Goal: Task Accomplishment & Management: Use online tool/utility

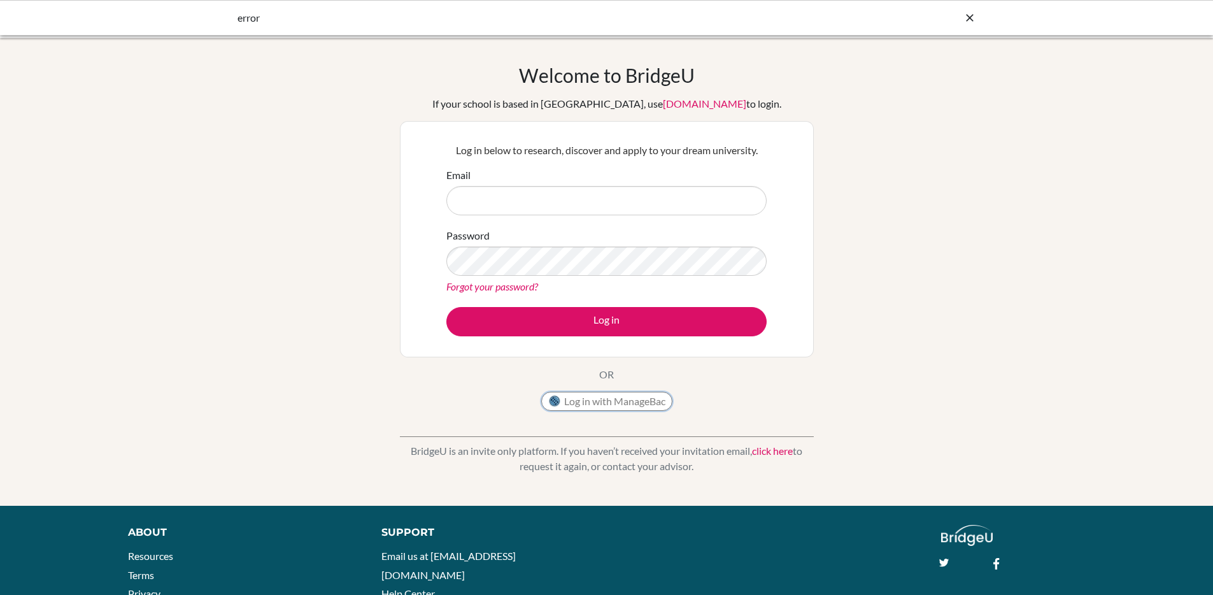
click at [563, 397] on button "Log in with ManageBac" at bounding box center [606, 400] width 131 height 19
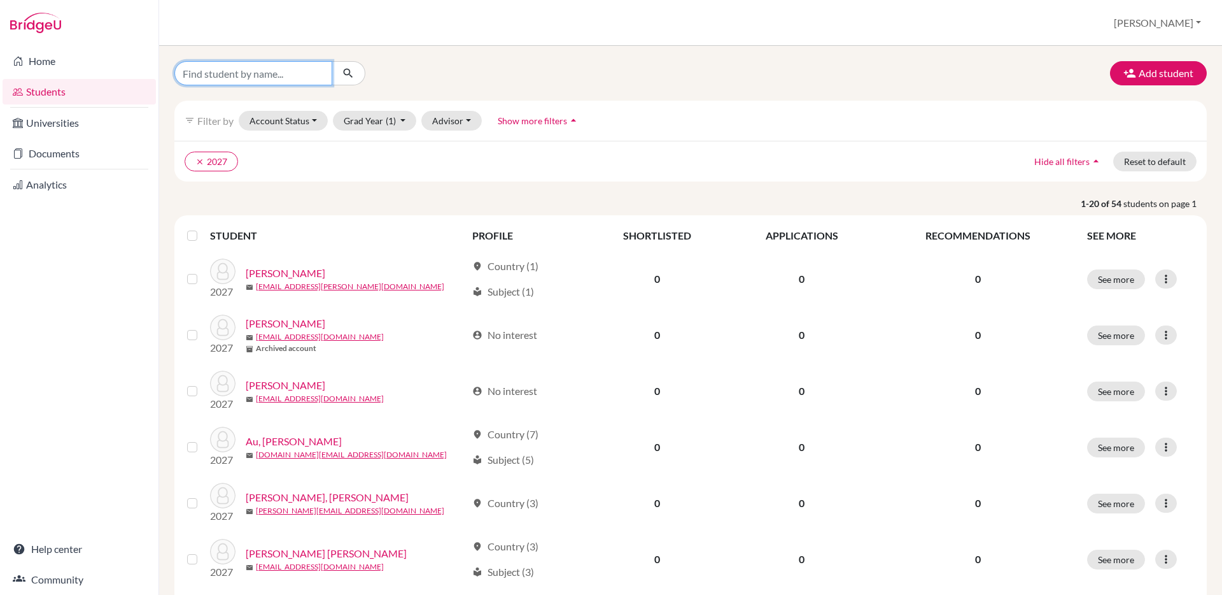
click at [269, 76] on input "Find student by name..." at bounding box center [253, 73] width 158 height 24
type input "schluter"
click button "submit" at bounding box center [349, 73] width 34 height 24
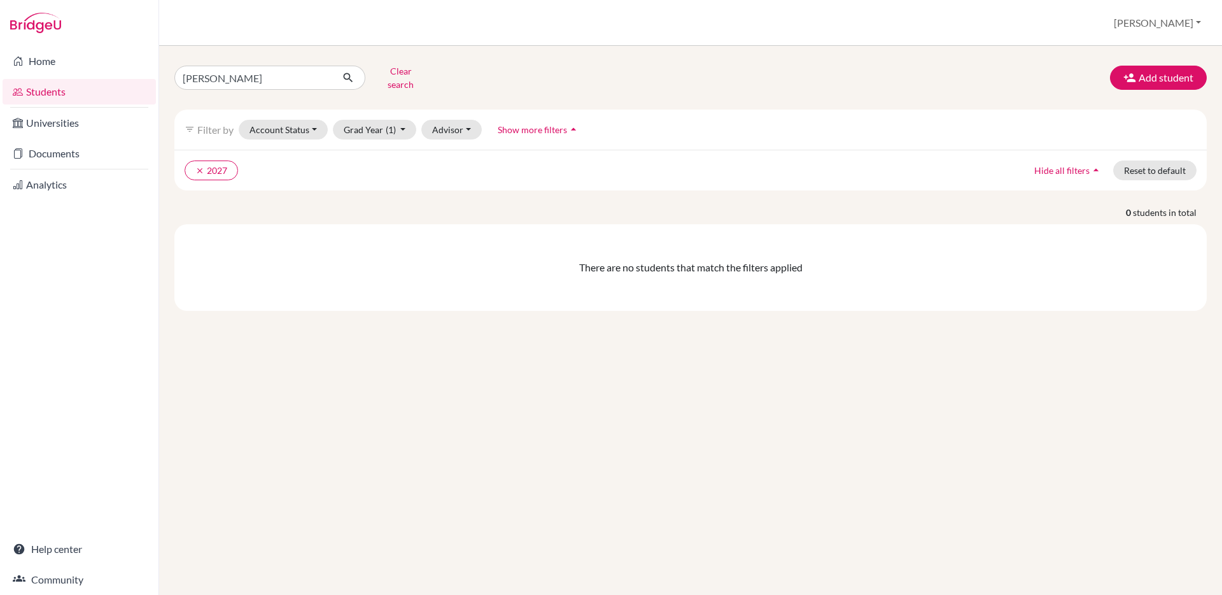
click at [41, 91] on link "Students" at bounding box center [79, 91] width 153 height 25
click at [1172, 75] on button "Add student" at bounding box center [1158, 78] width 97 height 24
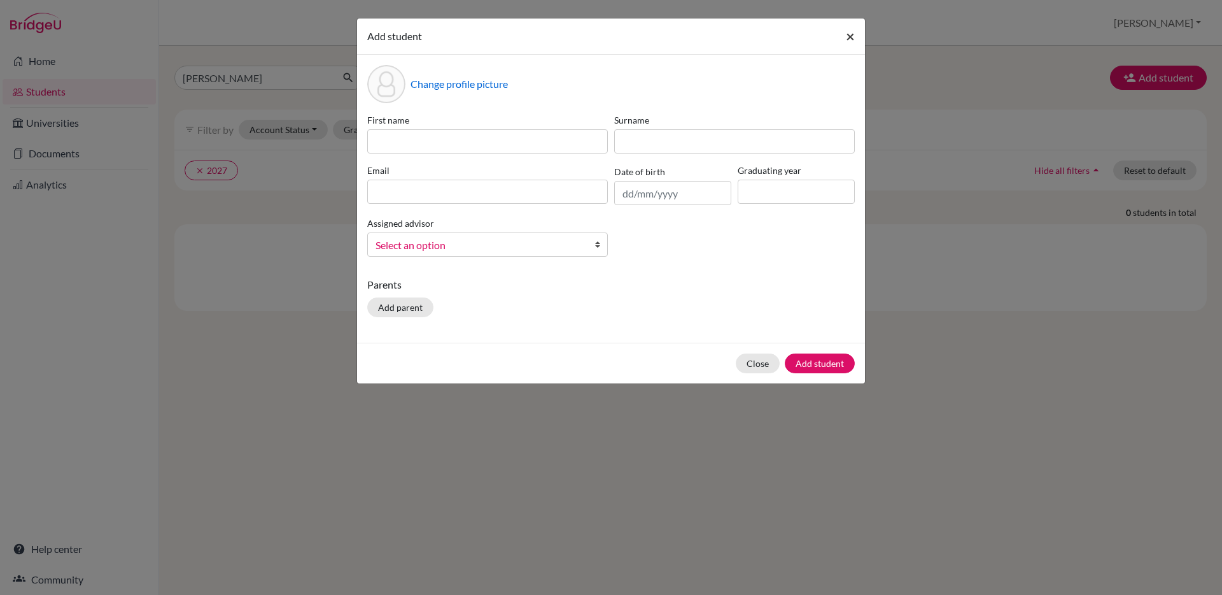
click at [852, 36] on span "×" at bounding box center [850, 36] width 9 height 18
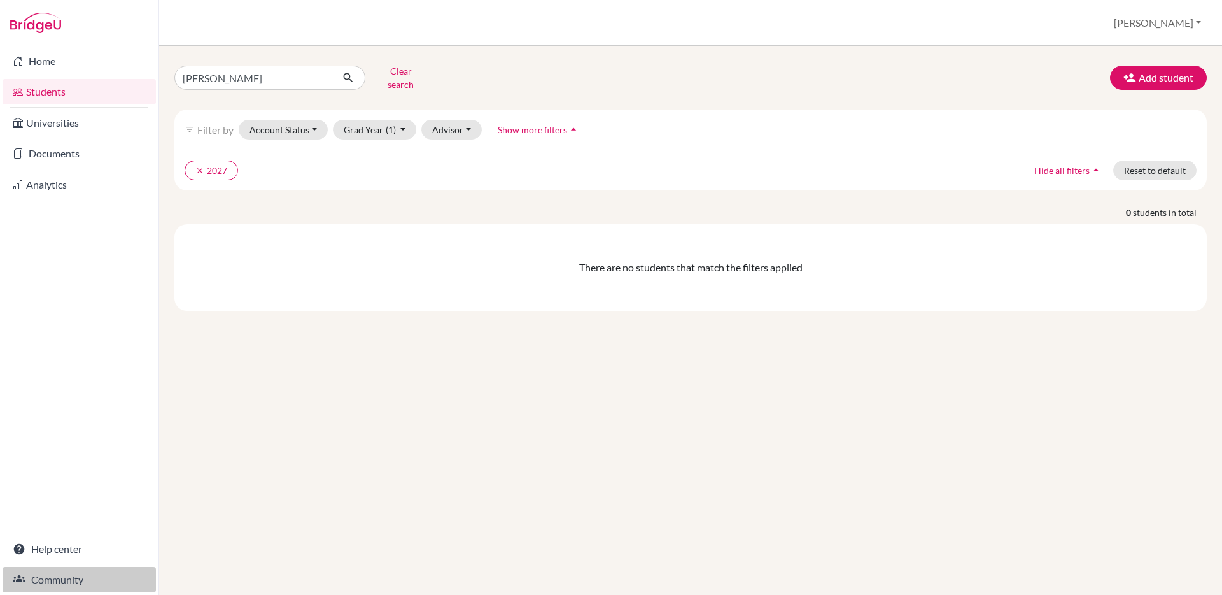
click at [60, 579] on link "Community" at bounding box center [79, 579] width 153 height 25
click at [35, 97] on link "Students" at bounding box center [79, 91] width 153 height 25
click at [393, 75] on button "Clear search" at bounding box center [400, 77] width 71 height 33
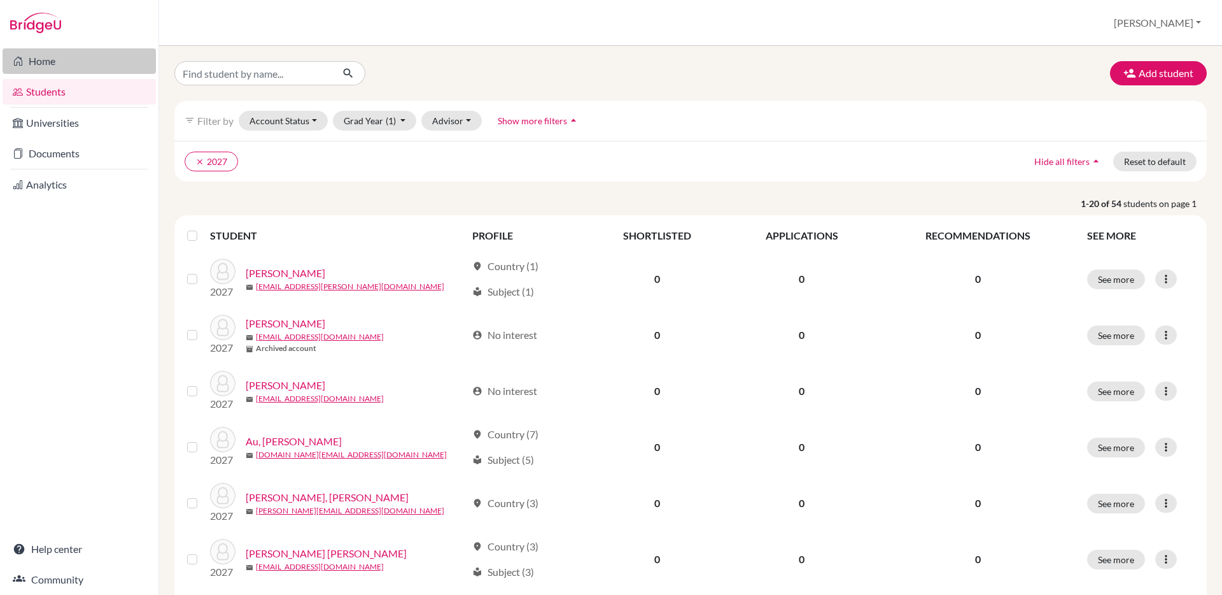
click at [39, 62] on link "Home" at bounding box center [79, 60] width 153 height 25
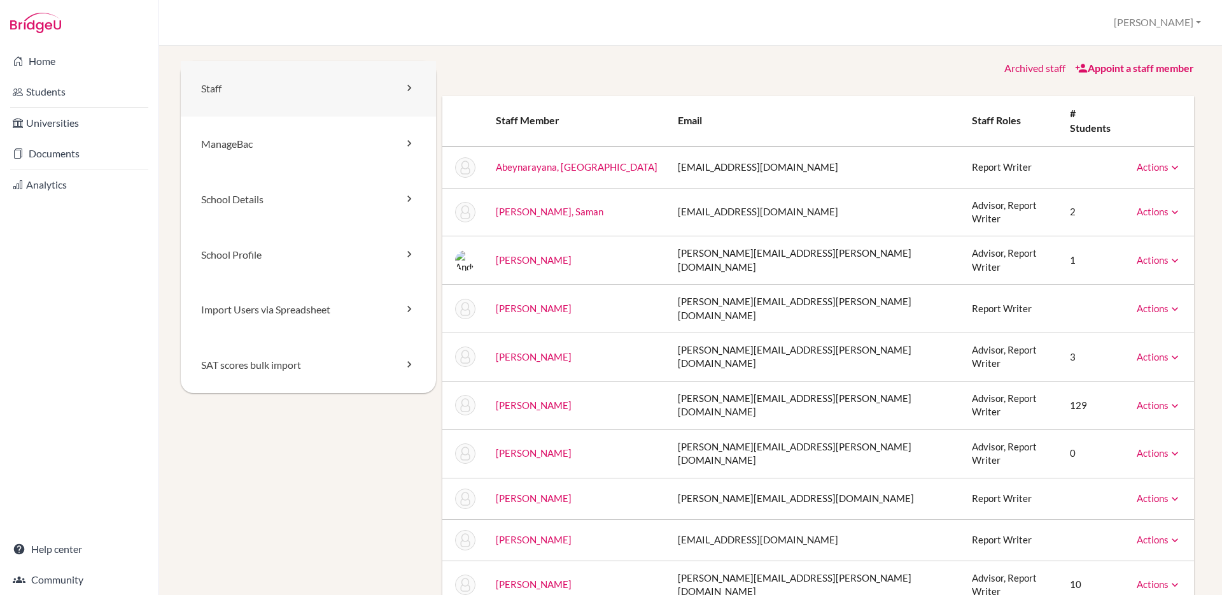
click at [243, 95] on link "Staff" at bounding box center [308, 88] width 255 height 55
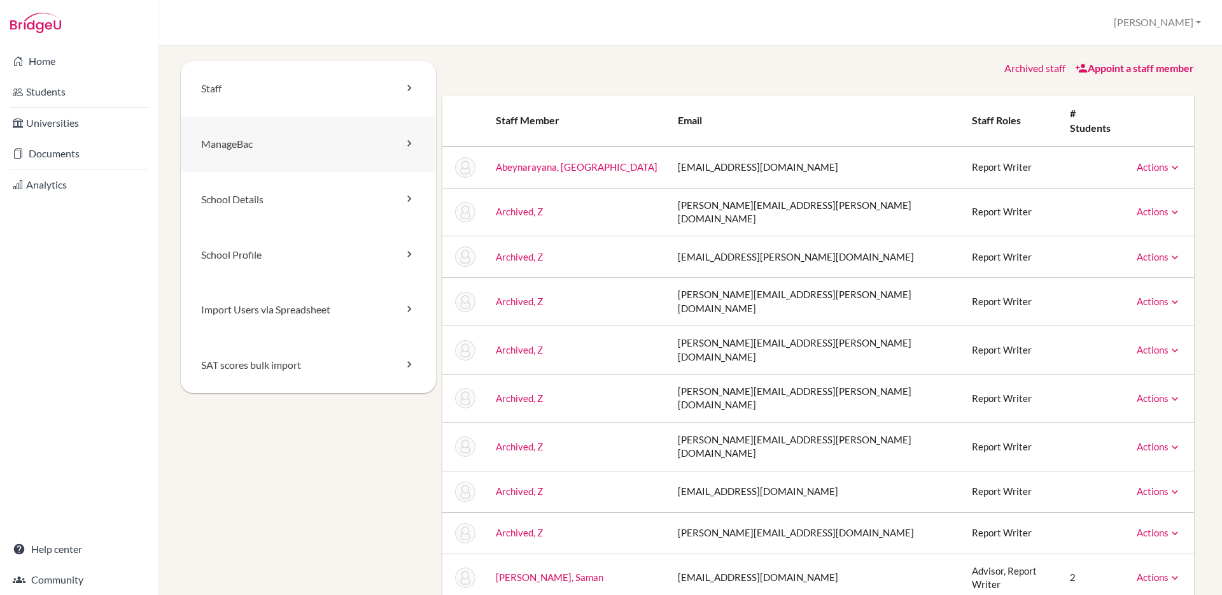
click at [242, 144] on link "ManageBac" at bounding box center [308, 143] width 255 height 55
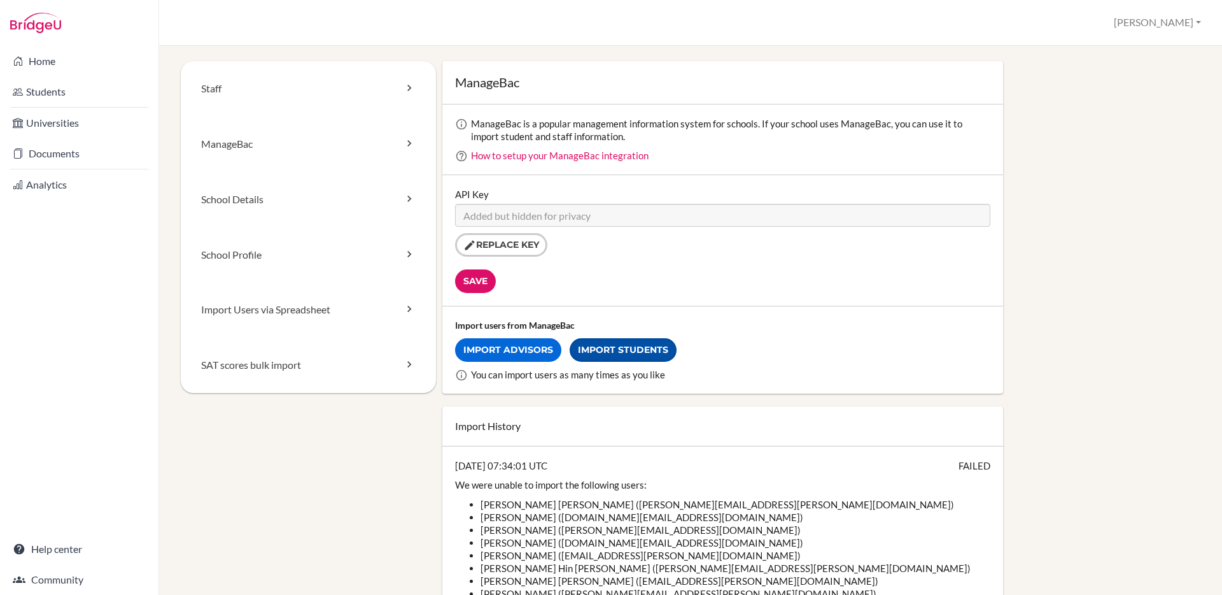
click at [618, 344] on link "Import Students" at bounding box center [623, 350] width 107 height 24
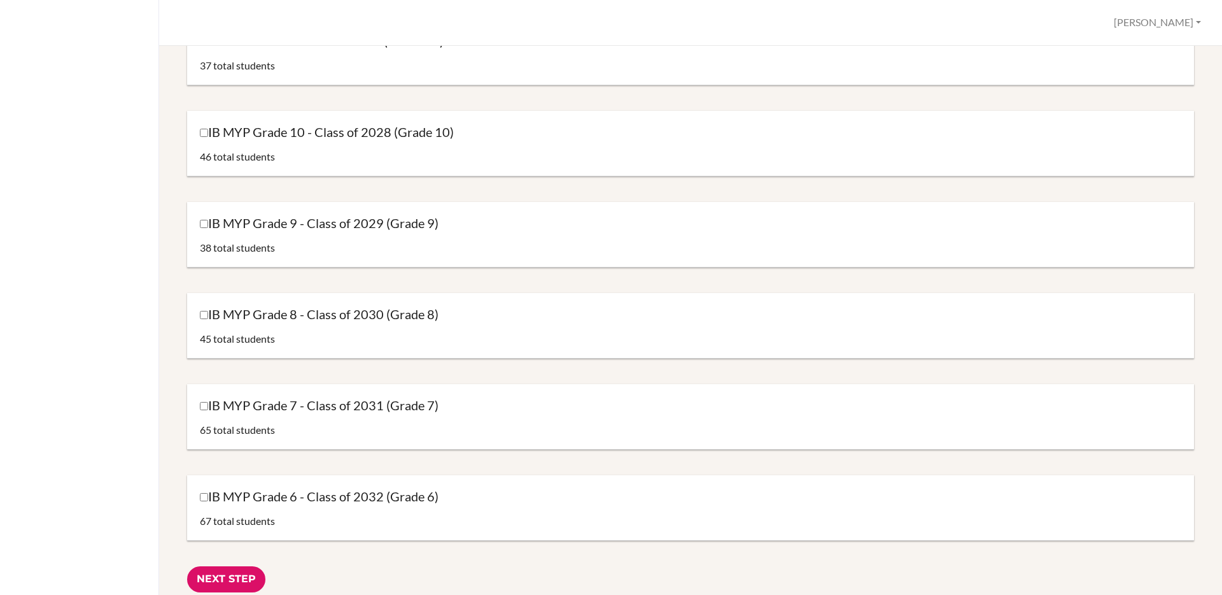
scroll to position [307, 0]
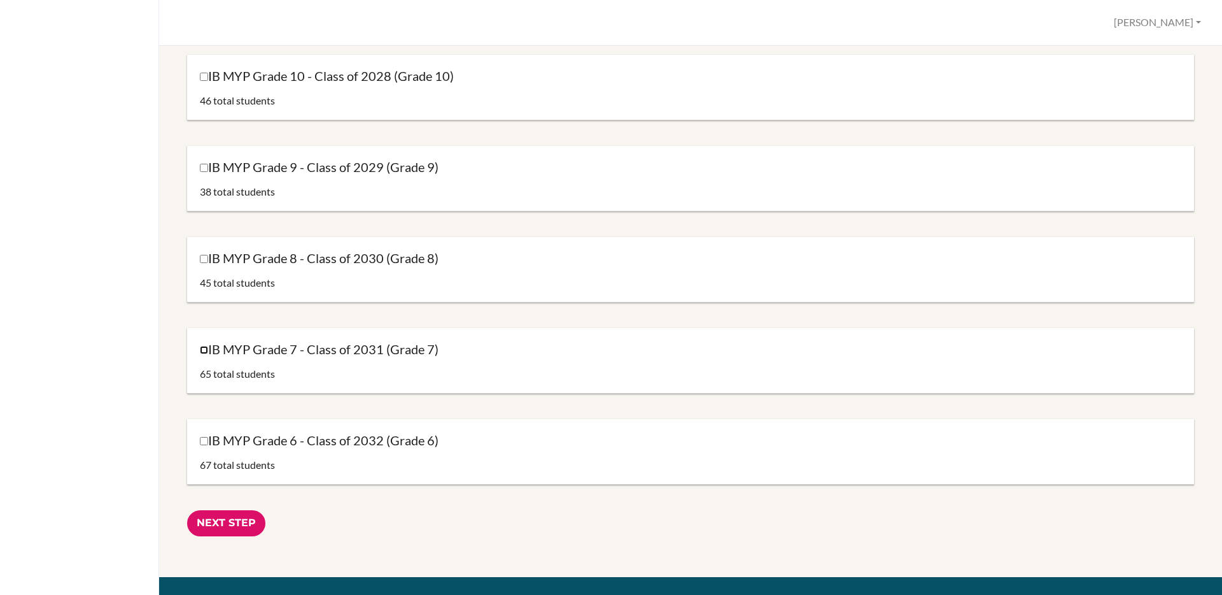
click at [202, 348] on input "IB MYP Grade 7 - Class of 2031 (Grade 7)" at bounding box center [204, 350] width 8 height 8
checkbox input "true"
click at [208, 173] on label "IB MYP Grade 9 - Class of 2029 (Grade 9)" at bounding box center [319, 167] width 239 height 17
click at [208, 172] on input "IB MYP Grade 9 - Class of 2029 (Grade 9)" at bounding box center [204, 168] width 8 height 8
checkbox input "true"
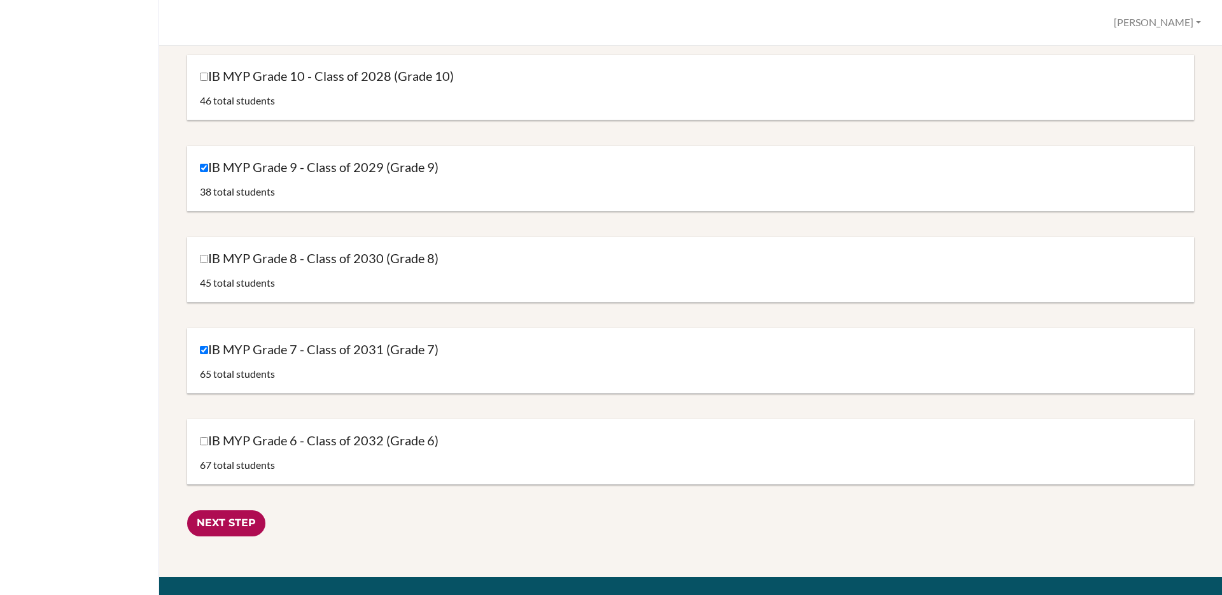
click at [211, 516] on input "Next Step" at bounding box center [226, 523] width 78 height 26
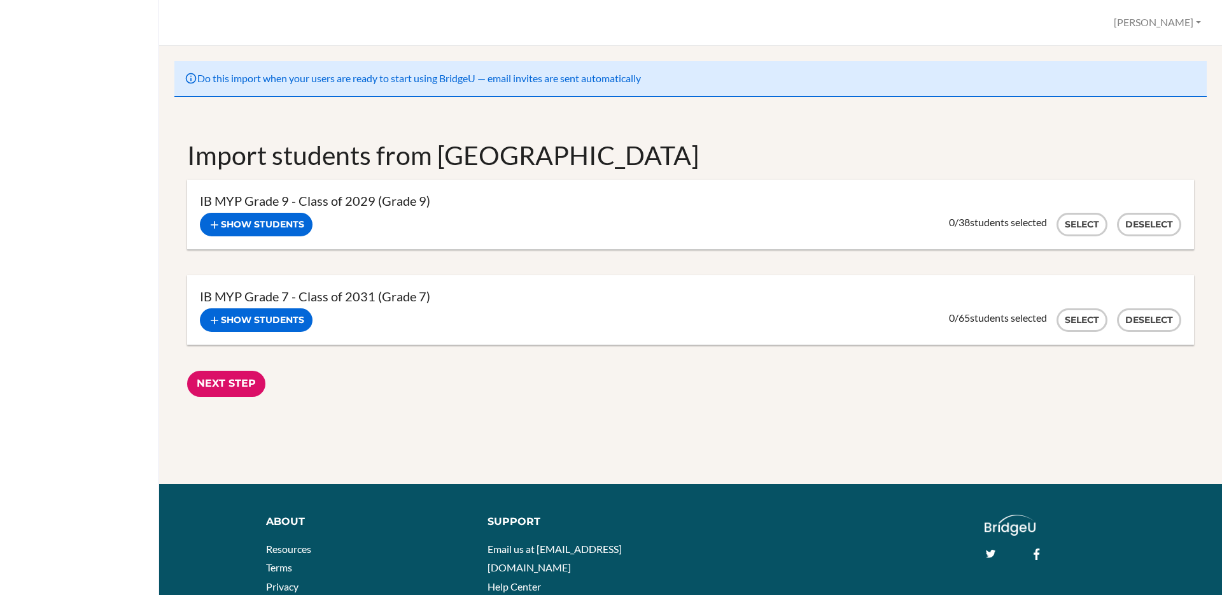
click at [671, 230] on div "Show students Hide students Select Deselect 0 / 38 students selected" at bounding box center [691, 225] width 982 height 24
click at [283, 223] on button "Show students" at bounding box center [256, 225] width 113 height 24
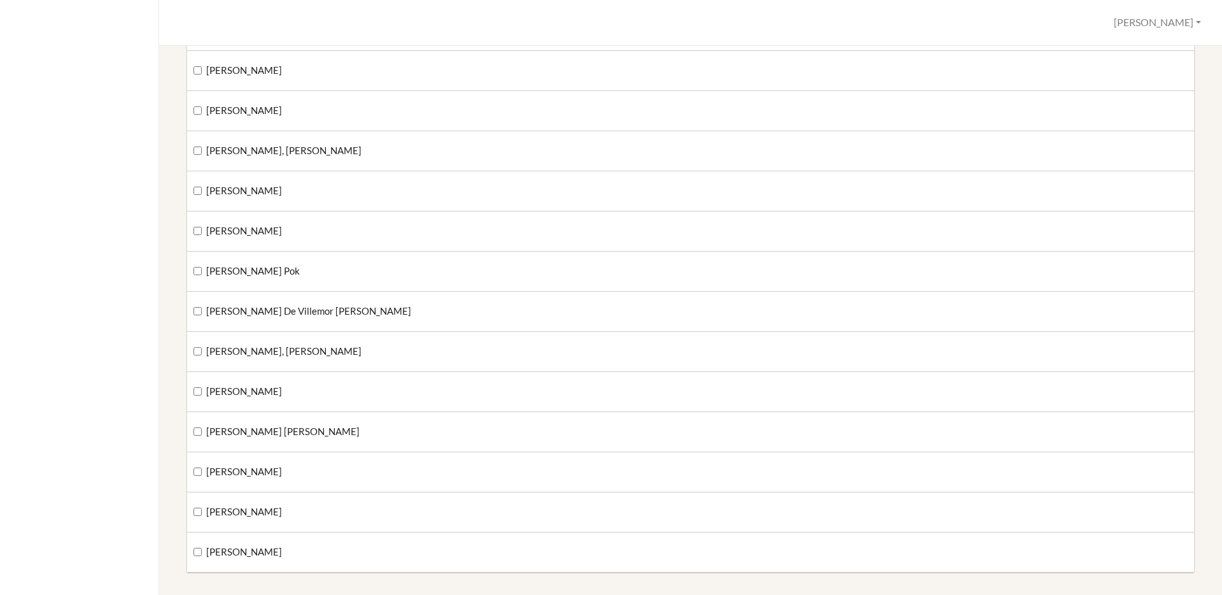
scroll to position [1258, 0]
